Goal: Task Accomplishment & Management: Use online tool/utility

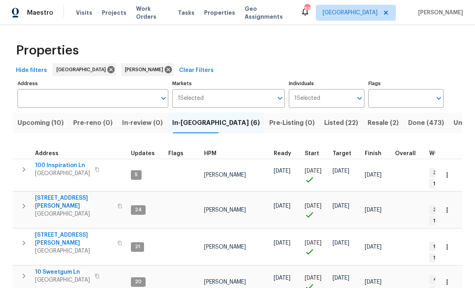
click at [324, 120] on span "Listed (22)" at bounding box center [341, 122] width 34 height 11
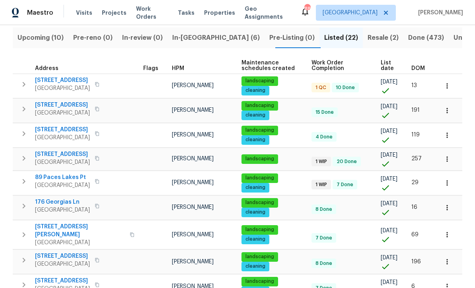
scroll to position [94, 0]
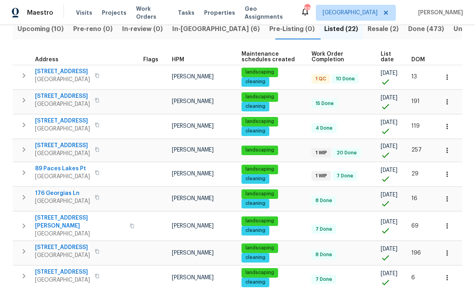
click at [60, 146] on span "463 Amsterdam Way" at bounding box center [62, 146] width 55 height 8
click at [189, 31] on span "In-reno (6)" at bounding box center [215, 28] width 87 height 11
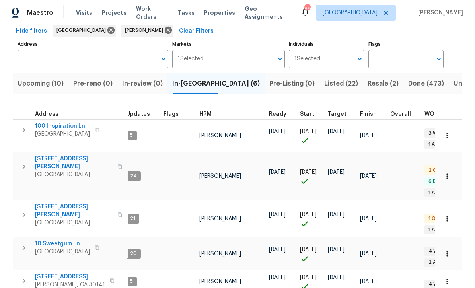
scroll to position [39, 0]
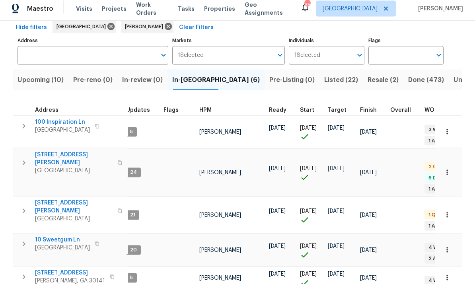
scroll to position [26, 0]
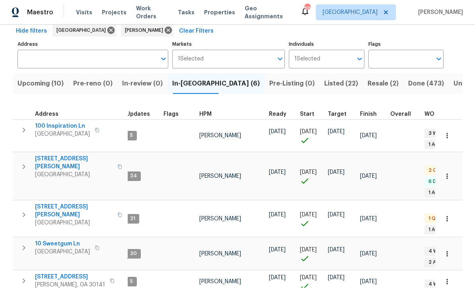
click at [54, 155] on span "306 Cooper Creek Dr" at bounding box center [74, 163] width 78 height 16
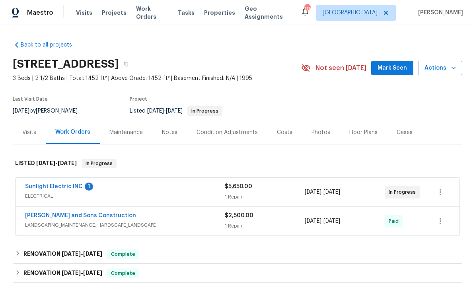
click at [168, 131] on div "Notes" at bounding box center [170, 132] width 16 height 8
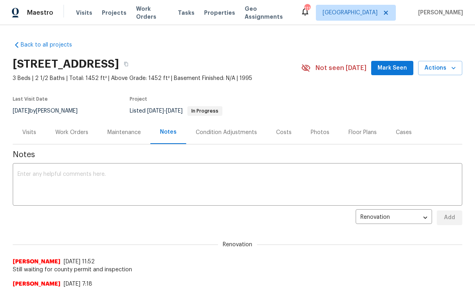
click at [27, 175] on textarea at bounding box center [237, 185] width 440 height 28
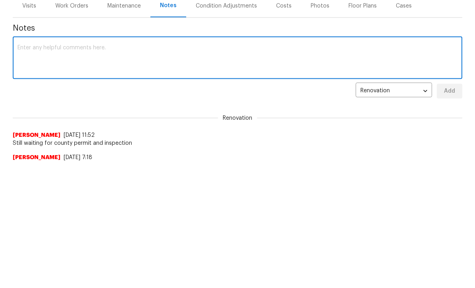
paste textarea "Mirsad Srna Thanks for the update. As advised, the BOM date extended till 10/15."
type textarea "Mirsad Srna Thanks for the update. As advised, the BOM date extended till 10/15."
click at [455, 213] on span "Add" at bounding box center [449, 218] width 13 height 10
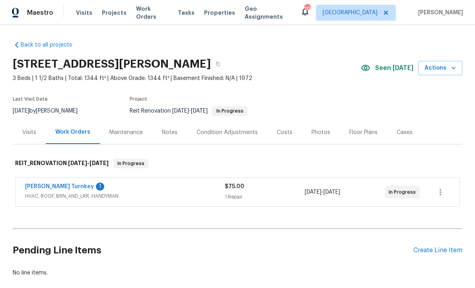
click at [39, 186] on link "[PERSON_NAME] Turnkey" at bounding box center [59, 187] width 69 height 6
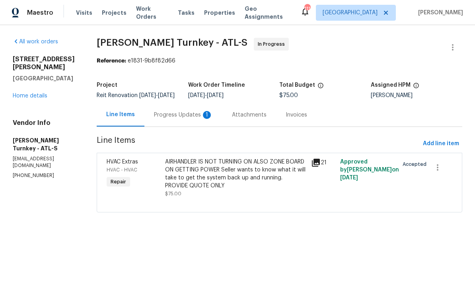
click at [175, 119] on div "Progress Updates 1" at bounding box center [183, 115] width 59 height 8
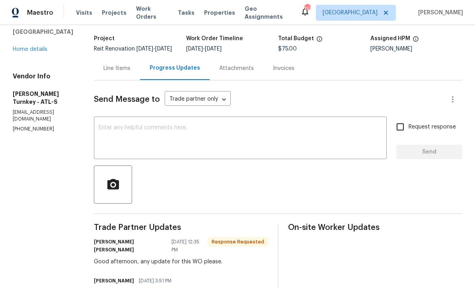
scroll to position [31, 0]
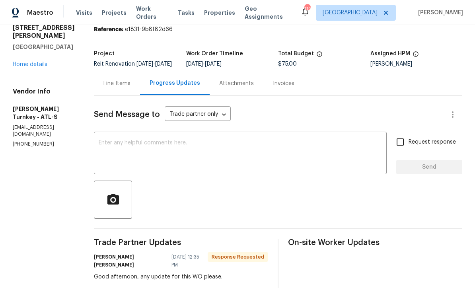
click at [99, 149] on textarea at bounding box center [240, 154] width 283 height 28
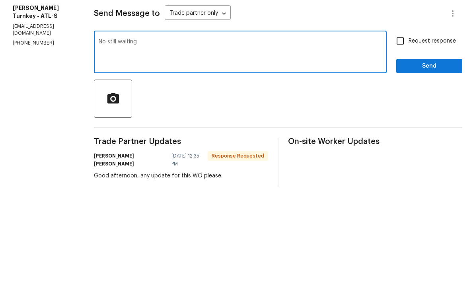
type textarea "No still waiting"
click at [405, 134] on input "Request response" at bounding box center [400, 142] width 17 height 17
checkbox input "true"
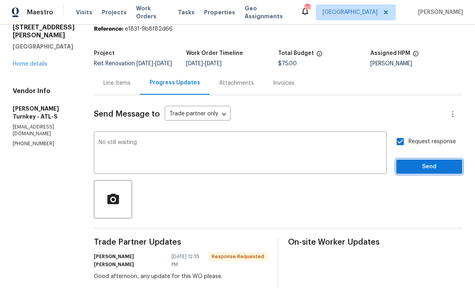
click at [418, 162] on span "Send" at bounding box center [428, 167] width 53 height 10
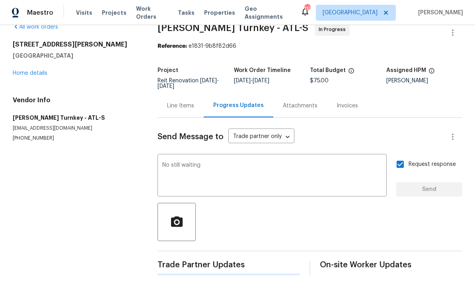
scroll to position [0, 0]
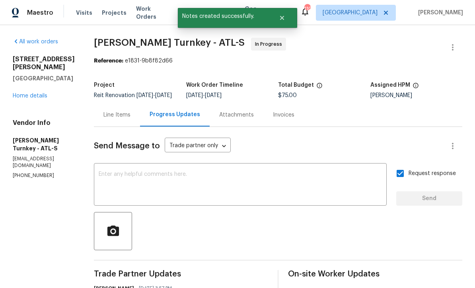
click at [25, 93] on link "Home details" at bounding box center [30, 96] width 35 height 6
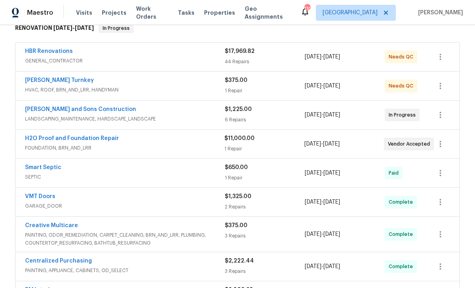
scroll to position [135, 0]
click at [63, 111] on link "Reyes and Sons Construction" at bounding box center [80, 110] width 111 height 6
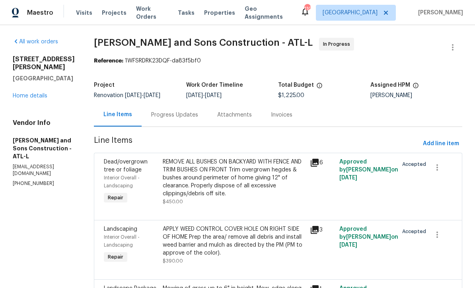
click at [154, 113] on div "Progress Updates" at bounding box center [174, 115] width 47 height 8
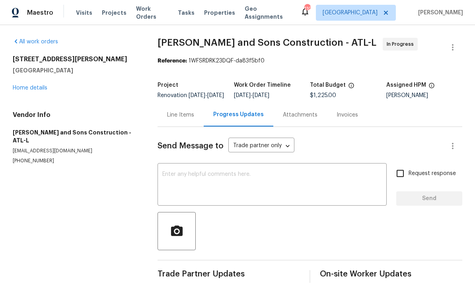
click at [168, 179] on textarea at bounding box center [271, 185] width 219 height 28
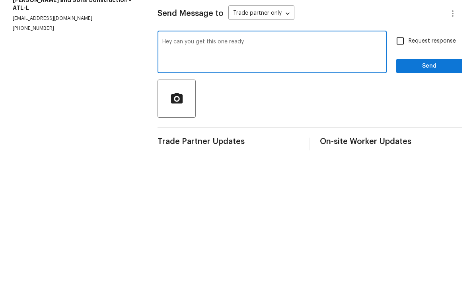
type textarea "Hey can you get this one ready"
click at [401, 165] on input "Request response" at bounding box center [400, 173] width 17 height 17
checkbox input "true"
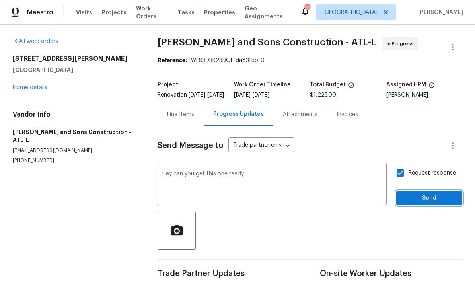
click at [419, 194] on span "Send" at bounding box center [428, 199] width 53 height 10
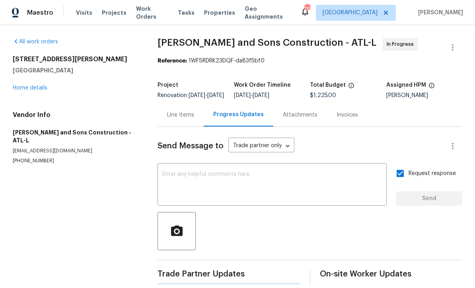
scroll to position [14, 0]
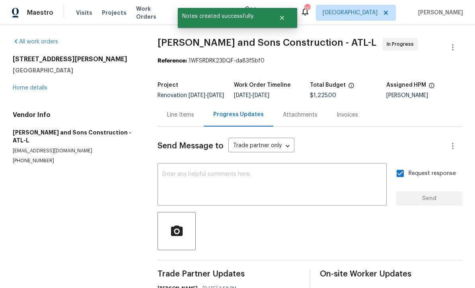
click at [34, 85] on link "Home details" at bounding box center [30, 88] width 35 height 6
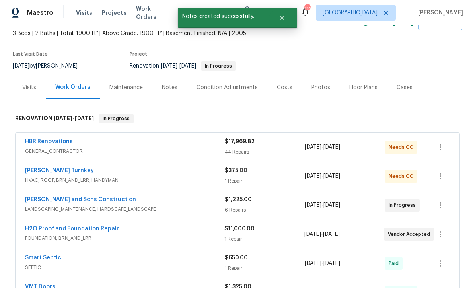
scroll to position [45, 0]
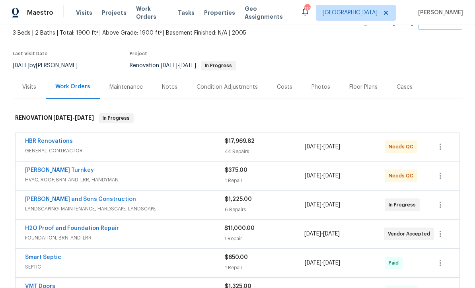
click at [47, 167] on link "[PERSON_NAME] Turnkey" at bounding box center [59, 170] width 69 height 6
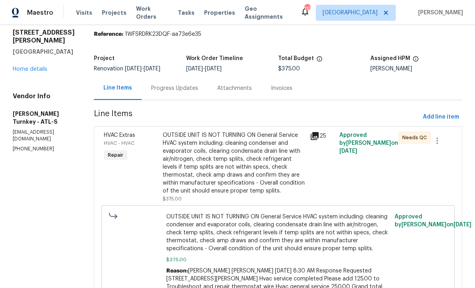
scroll to position [33, 0]
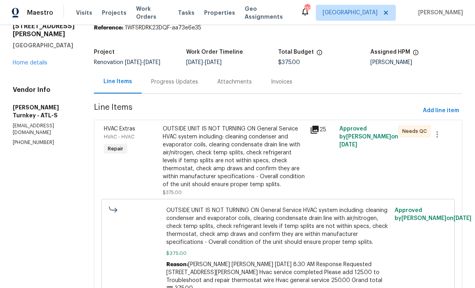
click at [189, 154] on div "OUTSIDE UNIT IS NOT TURNING ON General Service HVAC system including: cleaning …" at bounding box center [234, 157] width 142 height 64
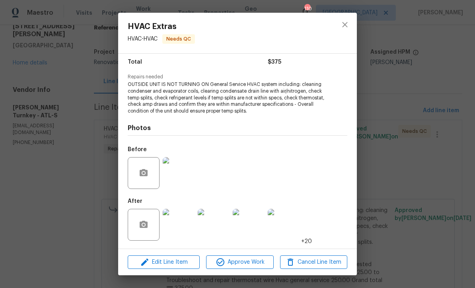
scroll to position [66, 0]
click at [234, 263] on span "Approve Work" at bounding box center [239, 262] width 62 height 10
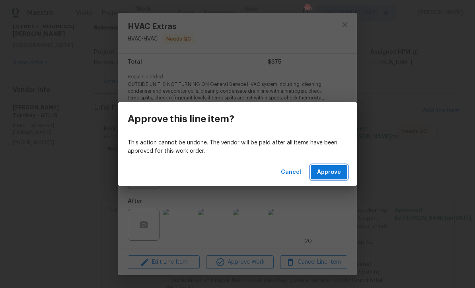
click at [330, 171] on span "Approve" at bounding box center [329, 172] width 24 height 10
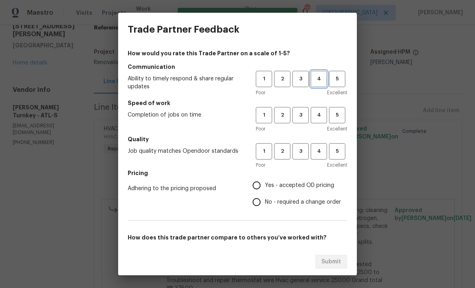
click at [321, 75] on span "4" at bounding box center [318, 78] width 15 height 9
click at [318, 110] on button "4" at bounding box center [318, 115] width 16 height 16
click at [319, 155] on span "4" at bounding box center [318, 151] width 15 height 9
click at [257, 181] on input "Yes - accepted OD pricing" at bounding box center [256, 185] width 17 height 17
radio input "true"
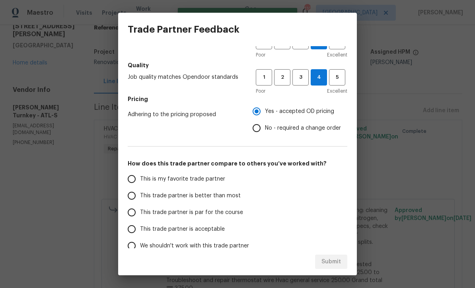
scroll to position [74, 0]
click at [129, 213] on input "This trade partner is par for the course" at bounding box center [131, 212] width 17 height 17
click at [332, 262] on span "Submit" at bounding box center [330, 262] width 19 height 10
radio input "true"
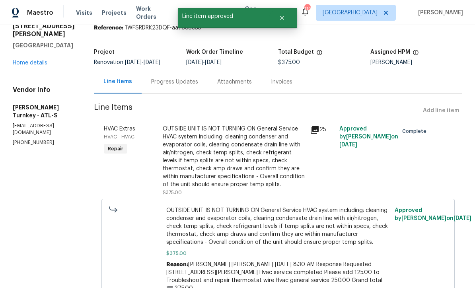
radio input "false"
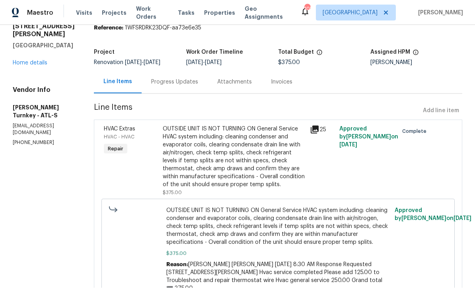
scroll to position [0, 0]
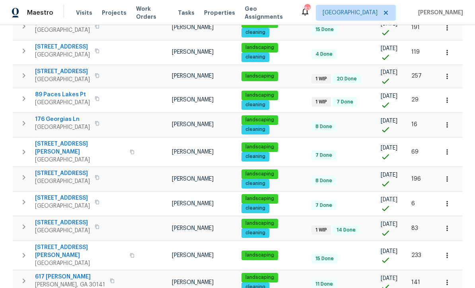
scroll to position [164, 0]
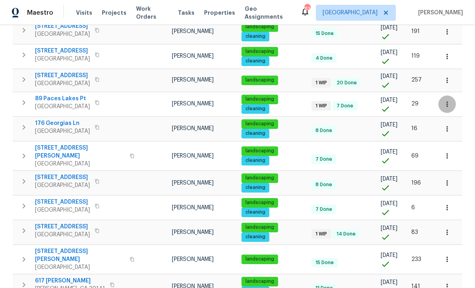
click at [451, 107] on button "button" at bounding box center [446, 103] width 17 height 17
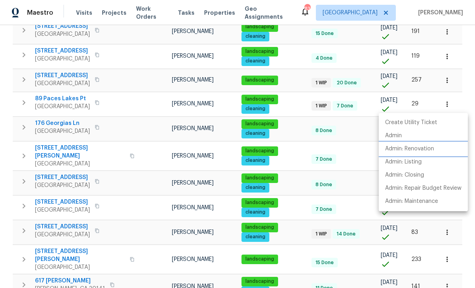
click at [432, 152] on p "Admin: Renovation" at bounding box center [409, 149] width 49 height 8
